Goal: Find contact information: Find contact information

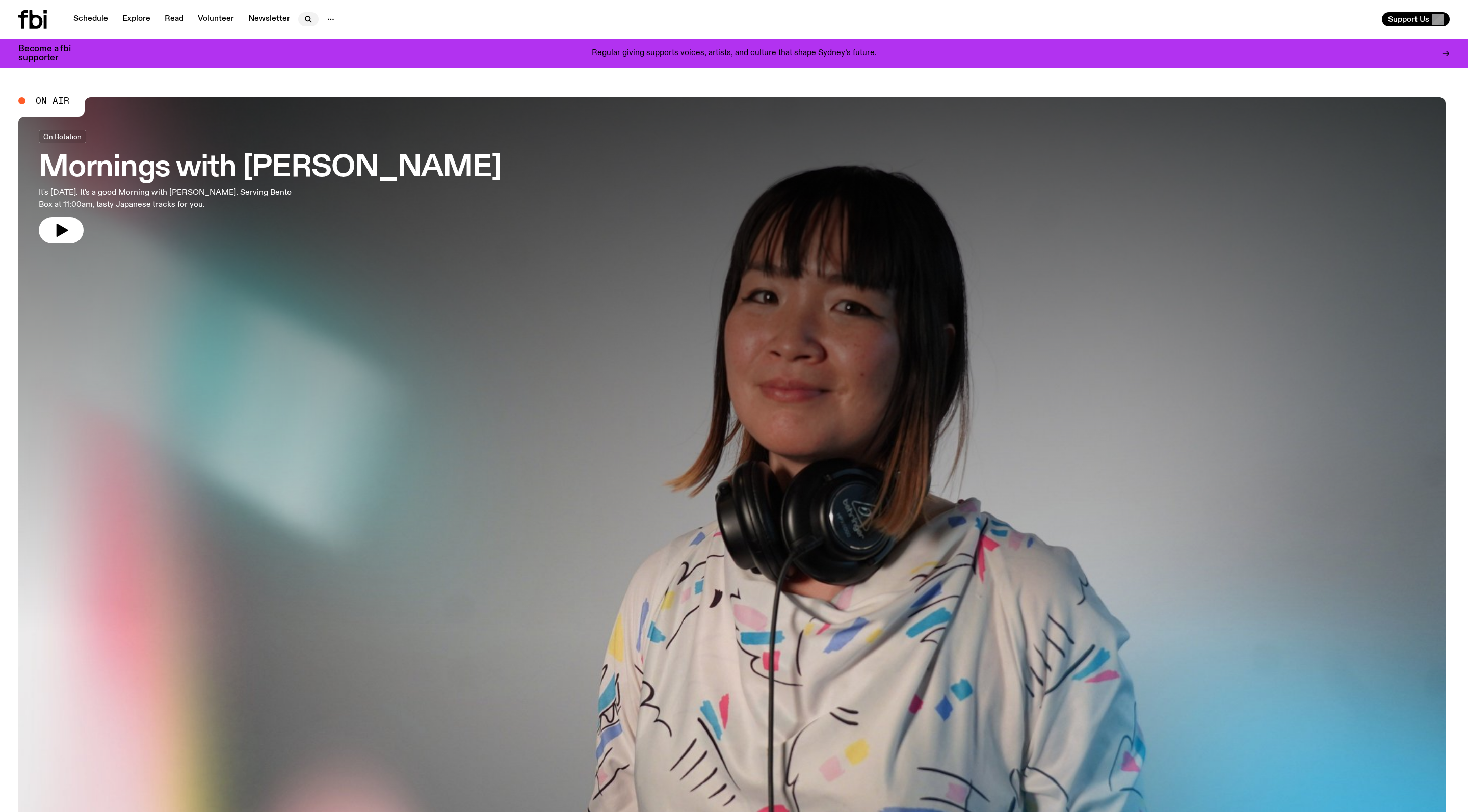
click at [314, 19] on icon "button" at bounding box center [308, 19] width 12 height 12
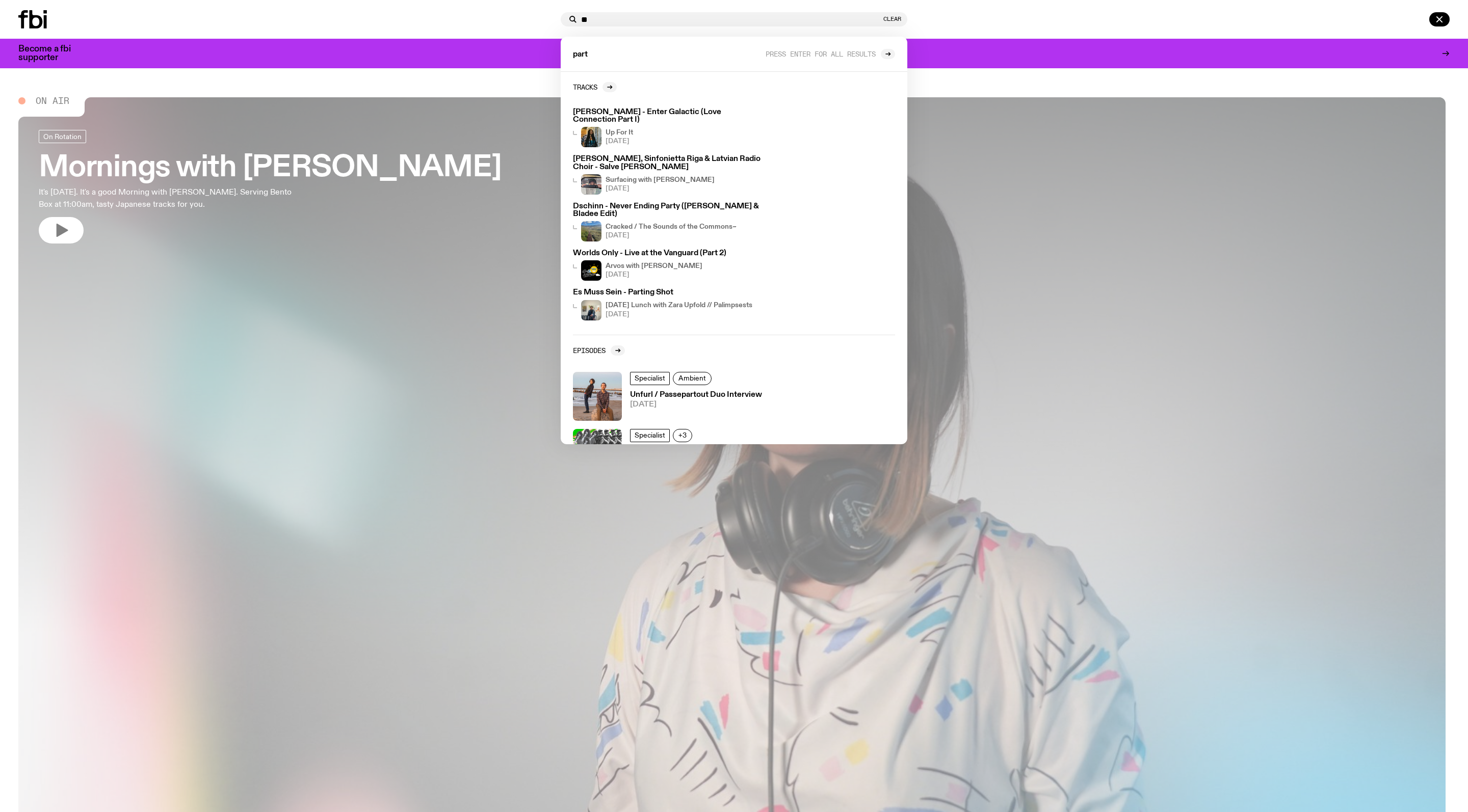
type input "*"
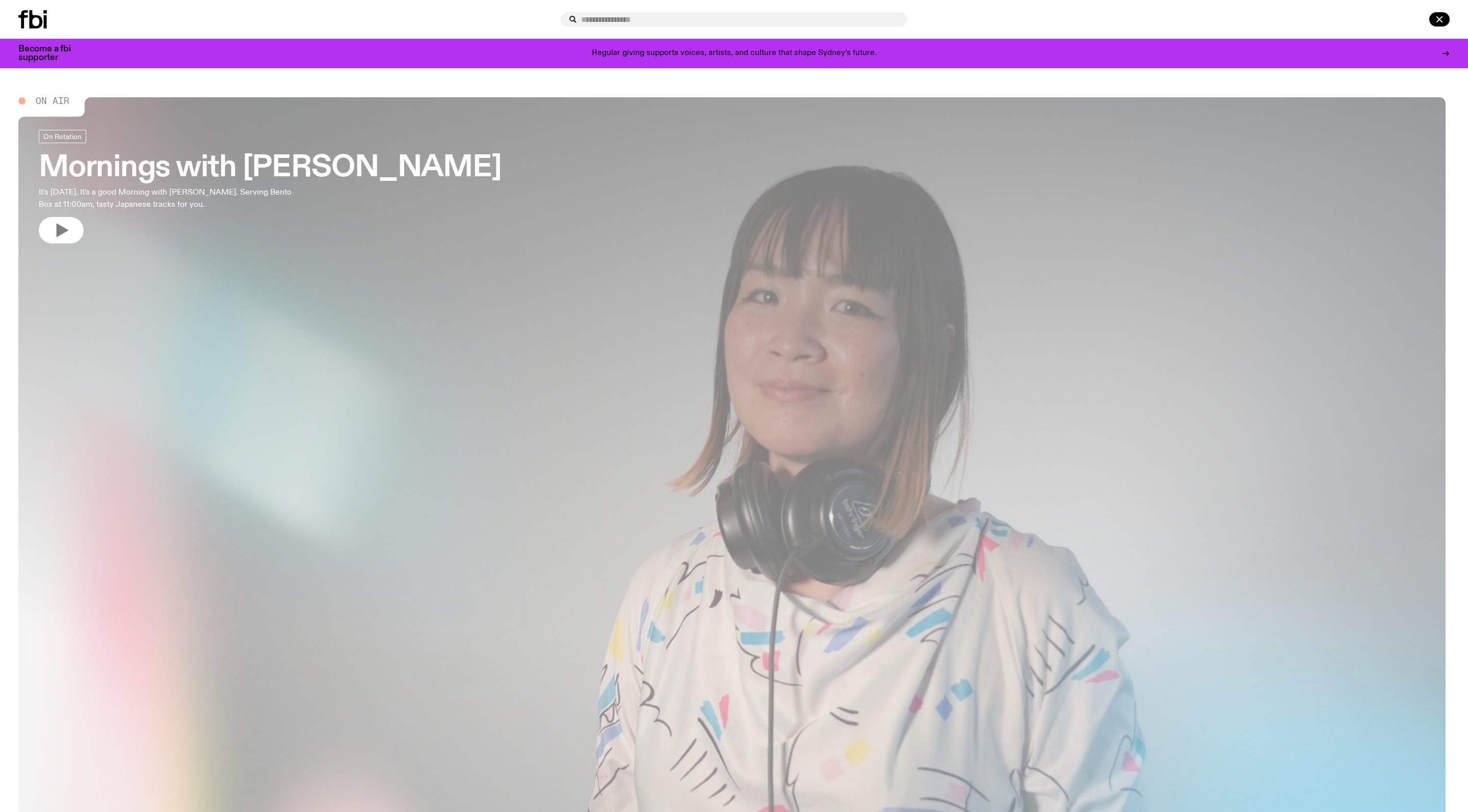
click at [54, 20] on div at bounding box center [43, 19] width 49 height 19
click at [37, 22] on icon at bounding box center [33, 19] width 28 height 19
click at [1438, 16] on icon "button" at bounding box center [1440, 19] width 12 height 12
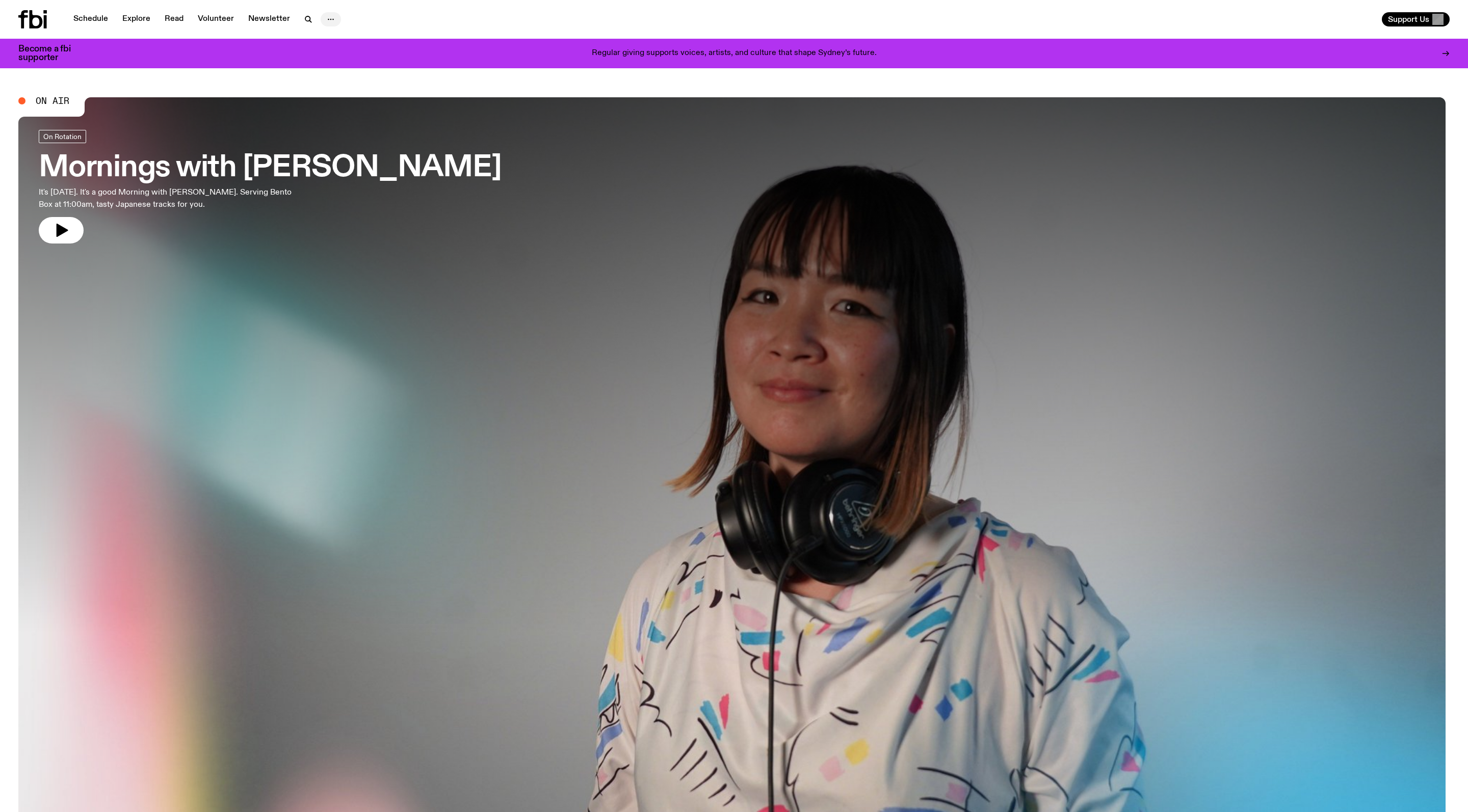
click at [337, 19] on icon "button" at bounding box center [331, 19] width 12 height 12
click at [355, 61] on link "Contact" at bounding box center [331, 57] width 51 height 14
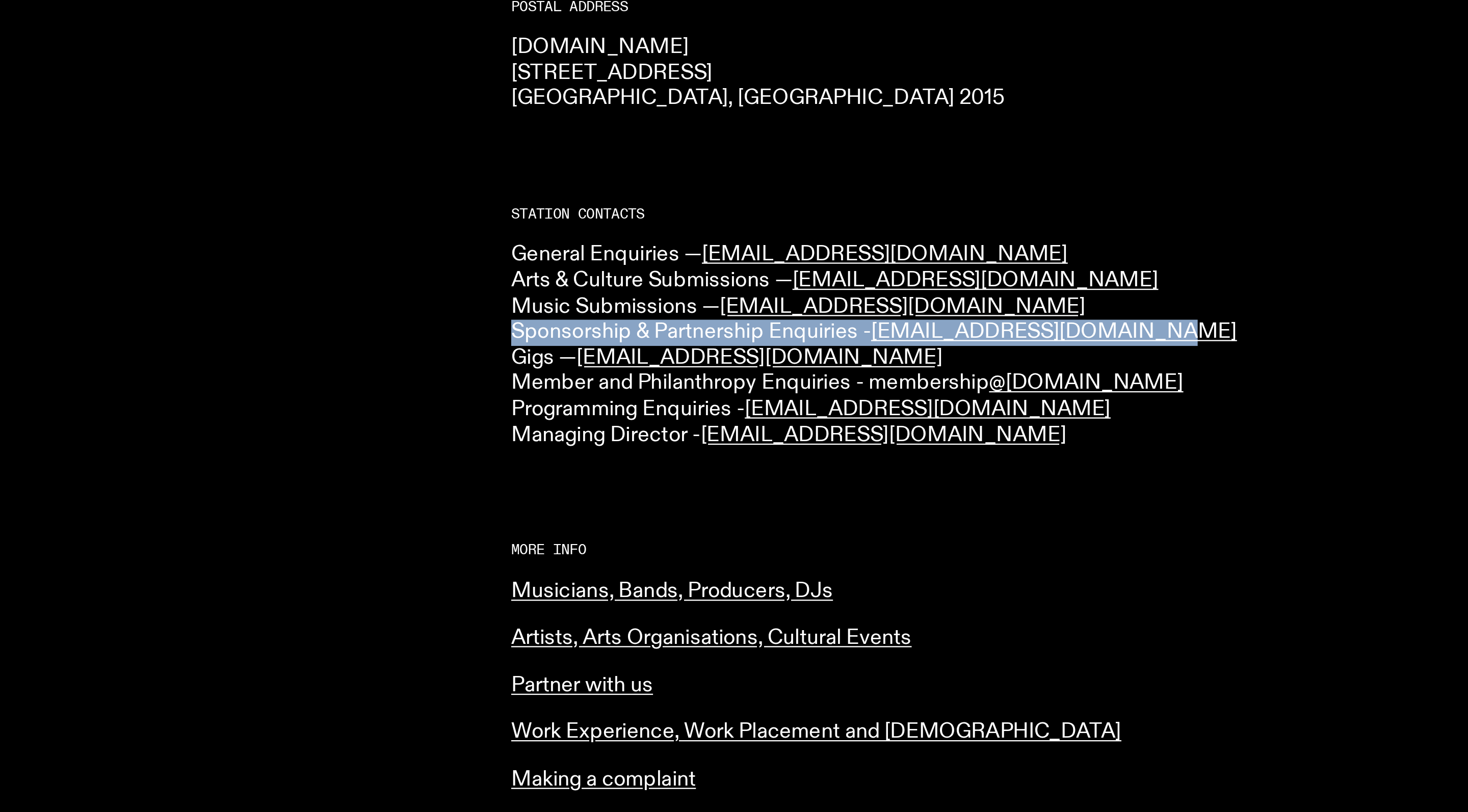
drag, startPoint x: 220, startPoint y: 153, endPoint x: 567, endPoint y: 154, distance: 347.0
click at [740, 355] on p "General Enquiries — [EMAIL_ADDRESS][DOMAIN_NAME] Arts & Culture Submissions — […" at bounding box center [1095, 399] width 709 height 88
